Goal: Find specific page/section: Find specific page/section

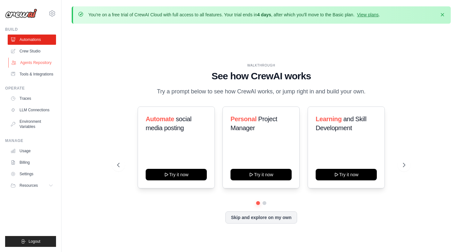
scroll to position [0, 0]
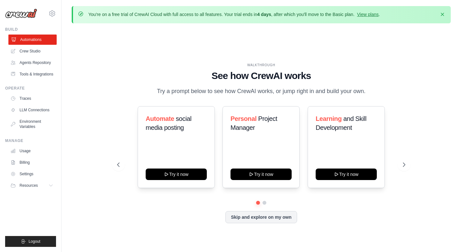
click at [36, 41] on link "Automations" at bounding box center [32, 40] width 48 height 10
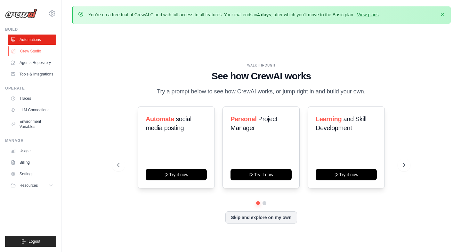
click at [30, 52] on link "Crew Studio" at bounding box center [32, 51] width 48 height 10
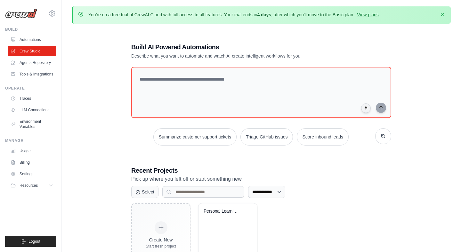
scroll to position [35, 0]
